Goal: Transaction & Acquisition: Download file/media

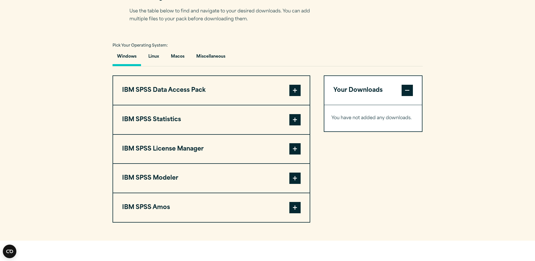
scroll to position [395, 0]
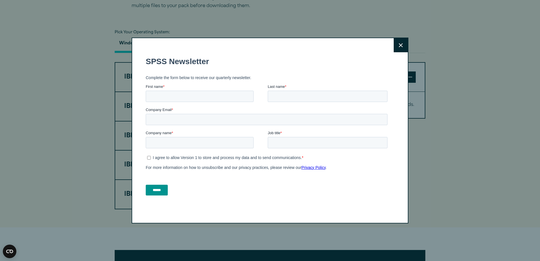
click at [398, 43] on icon at bounding box center [400, 45] width 4 height 4
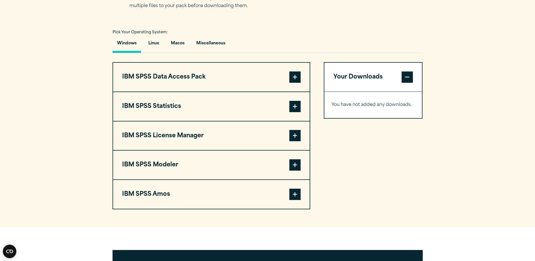
click at [293, 105] on span at bounding box center [295, 106] width 11 height 11
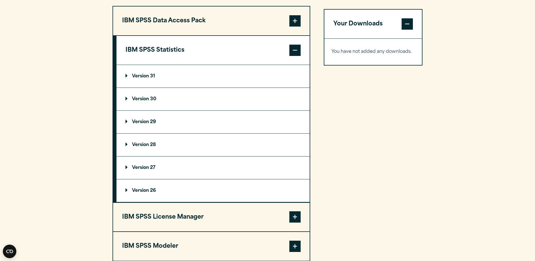
scroll to position [452, 0]
click at [138, 118] on summary "Version 29" at bounding box center [213, 121] width 193 height 23
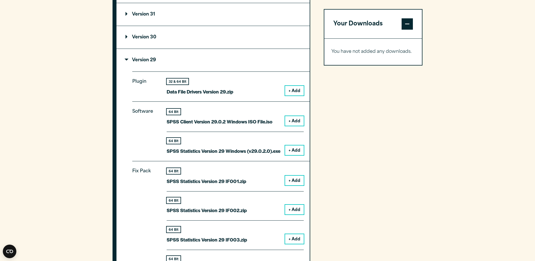
scroll to position [536, 0]
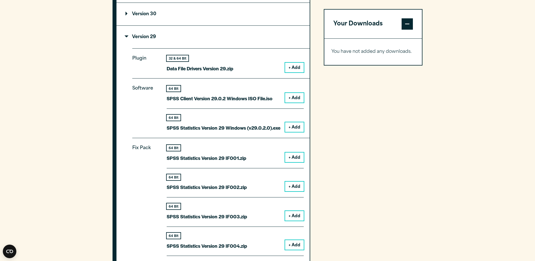
click at [292, 126] on button "+ Add" at bounding box center [294, 127] width 19 height 10
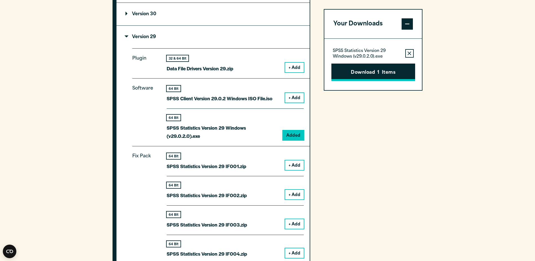
click at [375, 65] on button "Download 1 Items" at bounding box center [374, 71] width 84 height 17
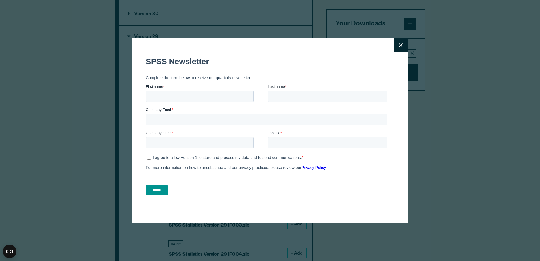
click at [402, 46] on button "Close" at bounding box center [400, 45] width 14 height 14
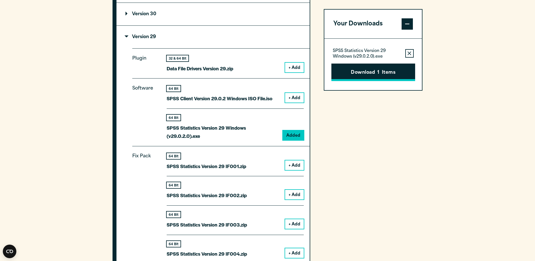
click at [366, 80] on button "Download 1 Items" at bounding box center [374, 71] width 84 height 17
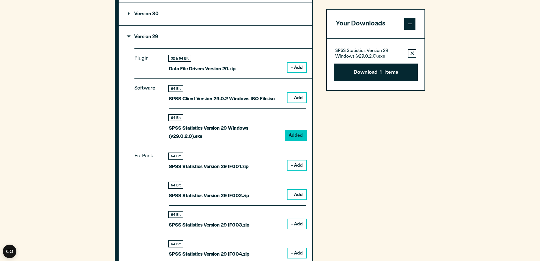
click at [0, 0] on div "Please confirm you have a licence. Close Please confirm you have been provided …" at bounding box center [0, 0] width 0 height 0
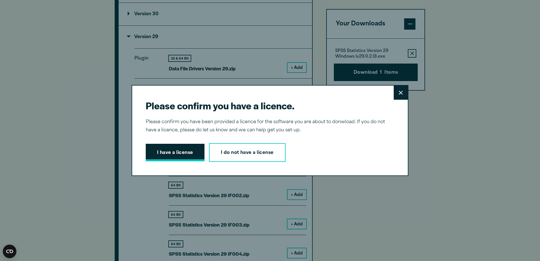
click at [166, 151] on button "I have a license" at bounding box center [175, 152] width 59 height 17
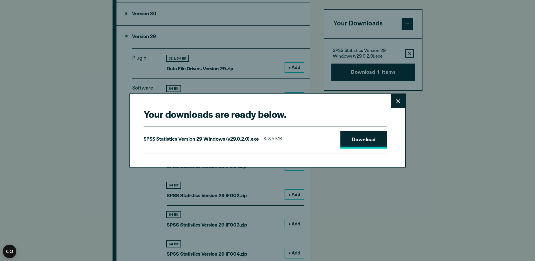
click at [358, 139] on link "Download" at bounding box center [364, 139] width 47 height 17
click at [404, 97] on button "Close" at bounding box center [398, 101] width 14 height 14
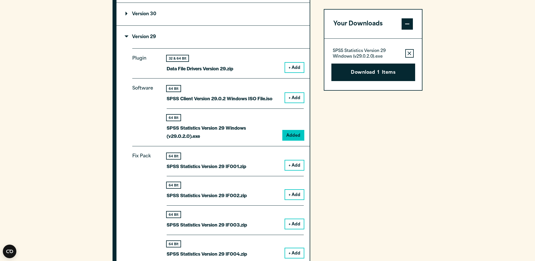
click at [127, 19] on summary "Version 30" at bounding box center [213, 14] width 193 height 23
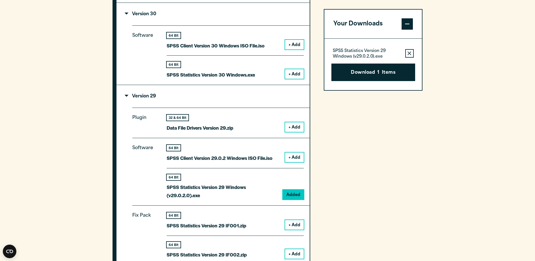
click at [292, 71] on button "+ Add" at bounding box center [294, 74] width 19 height 10
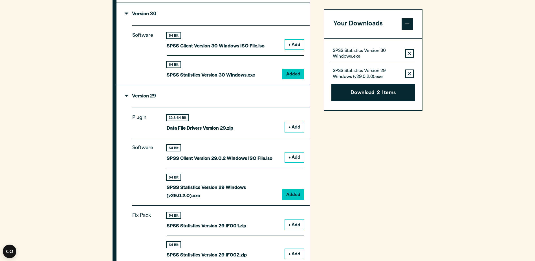
click at [413, 71] on button "Remove this item from your software download list" at bounding box center [410, 73] width 8 height 8
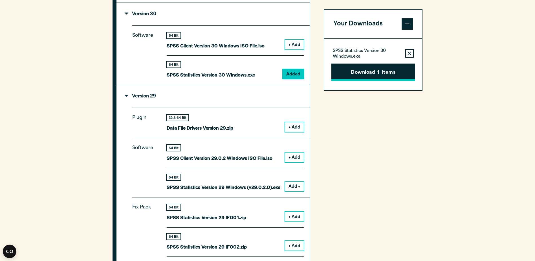
click at [363, 69] on button "Download 1 Items" at bounding box center [374, 71] width 84 height 17
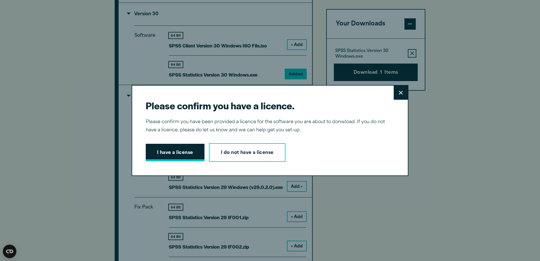
click at [176, 146] on button "I have a license" at bounding box center [175, 152] width 59 height 17
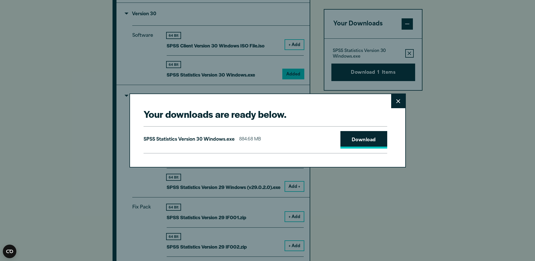
click at [357, 142] on link "Download" at bounding box center [364, 139] width 47 height 17
click at [370, 139] on link "Download" at bounding box center [364, 139] width 47 height 17
